Goal: Contribute content: Add original content to the website for others to see

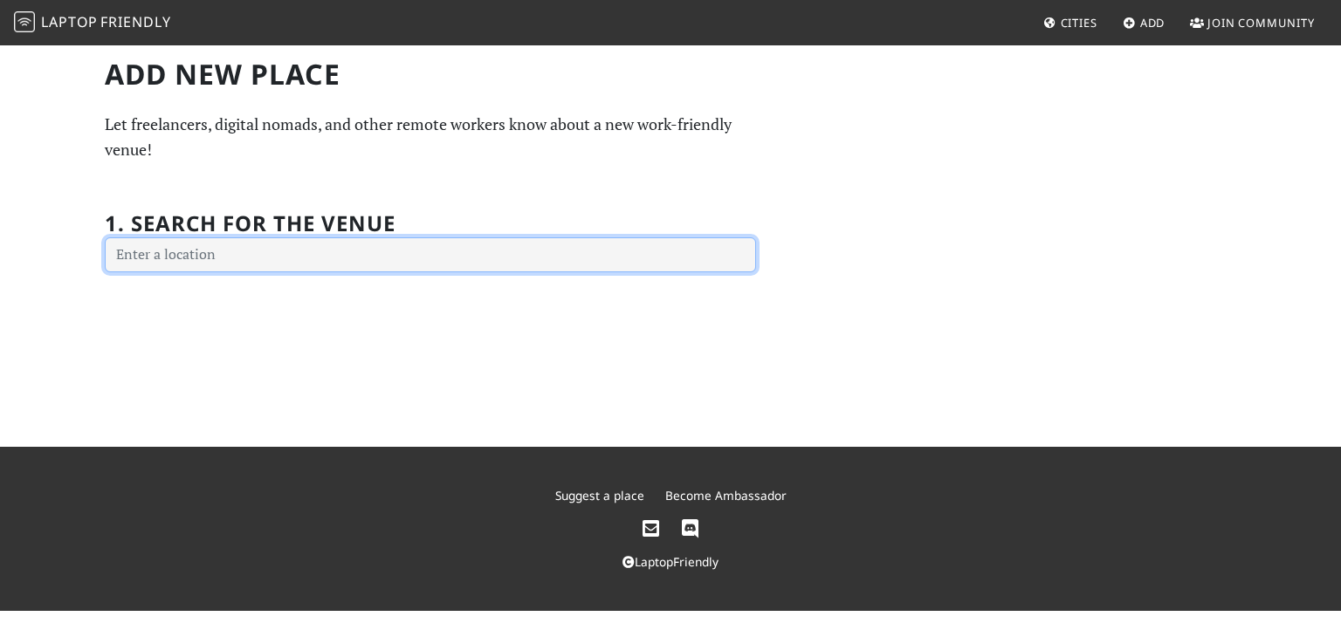
click at [409, 250] on input "text" at bounding box center [430, 254] width 651 height 35
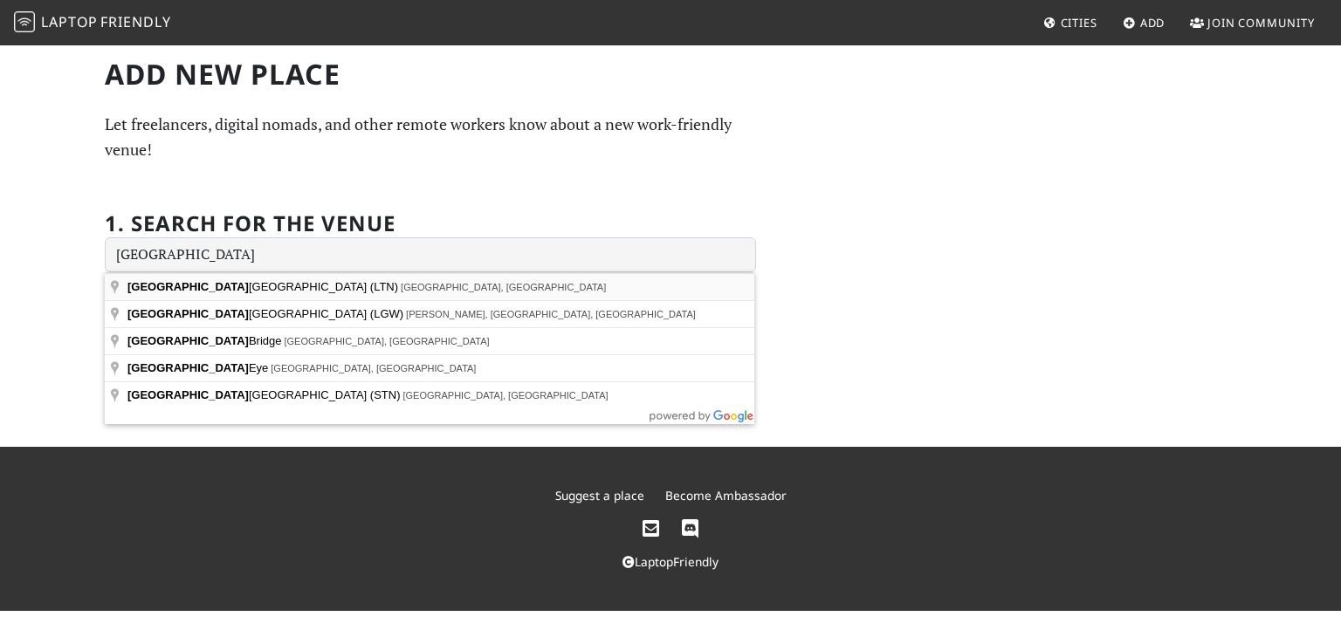
type input "[GEOGRAPHIC_DATA] (LTN), [GEOGRAPHIC_DATA], [GEOGRAPHIC_DATA]"
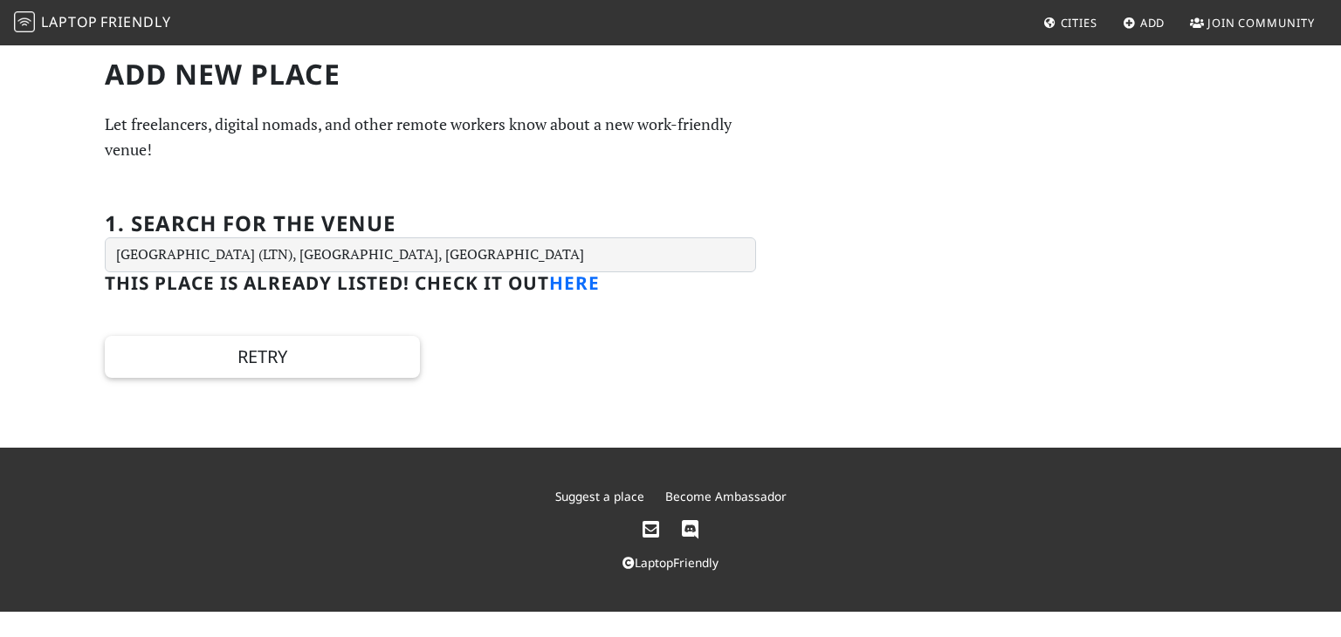
click at [573, 278] on link "here" at bounding box center [574, 283] width 51 height 24
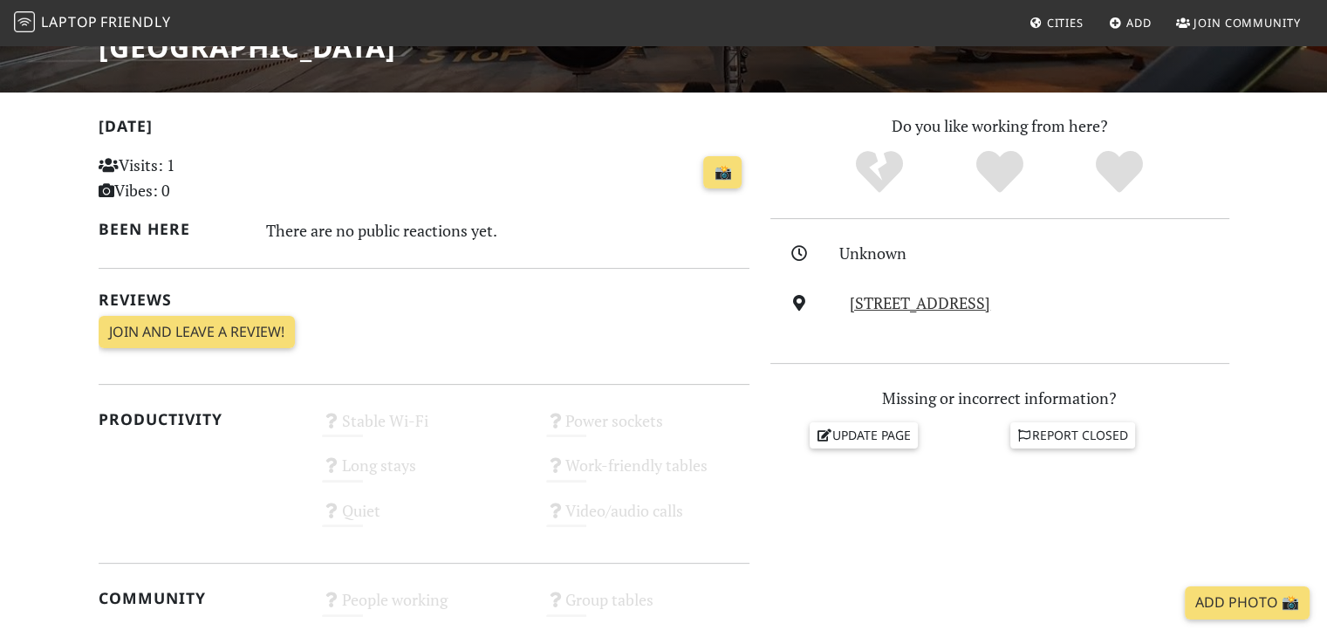
scroll to position [317, 0]
